Goal: Information Seeking & Learning: Find contact information

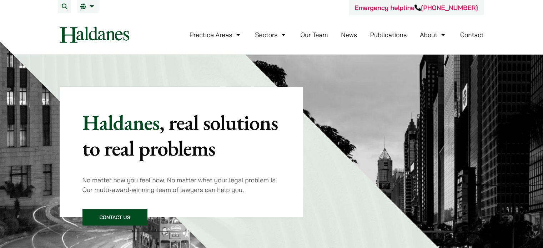
click at [468, 34] on link "Contact" at bounding box center [472, 35] width 24 height 8
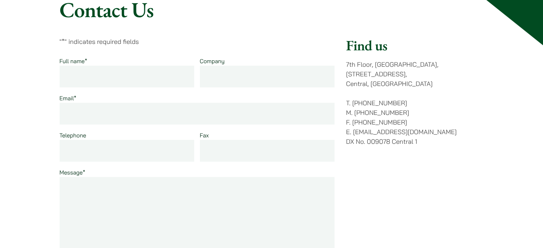
scroll to position [84, 0]
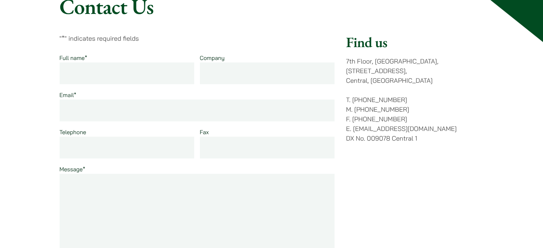
drag, startPoint x: 352, startPoint y: 90, endPoint x: 403, endPoint y: 81, distance: 51.8
click at [403, 81] on div "Find us [STREET_ADDRESS] T. [PHONE_NUMBER] M. [PHONE_NUMBER] F. [PHONE_NUMBER] …" at bounding box center [414, 173] width 137 height 278
copy p "[PHONE_NUMBER]"
click at [353, 120] on p "T. [PHONE_NUMBER] M. [PHONE_NUMBER] F. [PHONE_NUMBER] E. [EMAIL_ADDRESS][DOMAIN…" at bounding box center [414, 119] width 137 height 48
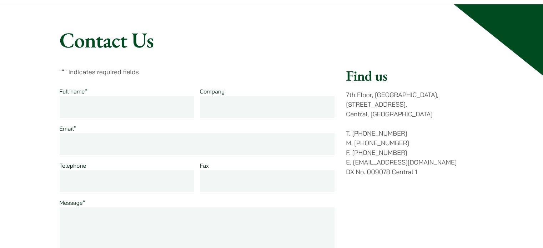
scroll to position [62, 0]
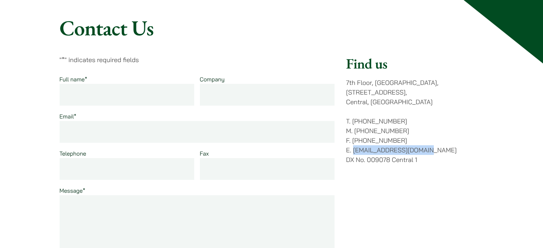
drag, startPoint x: 353, startPoint y: 140, endPoint x: 427, endPoint y: 141, distance: 74.6
click at [427, 141] on p "T. [PHONE_NUMBER] M. [PHONE_NUMBER] F. [PHONE_NUMBER] E. [EMAIL_ADDRESS][DOMAIN…" at bounding box center [414, 140] width 137 height 48
click at [476, 150] on p "T. [PHONE_NUMBER] M. [PHONE_NUMBER] F. [PHONE_NUMBER] E. [EMAIL_ADDRESS][DOMAIN…" at bounding box center [414, 140] width 137 height 48
